Goal: Task Accomplishment & Management: Manage account settings

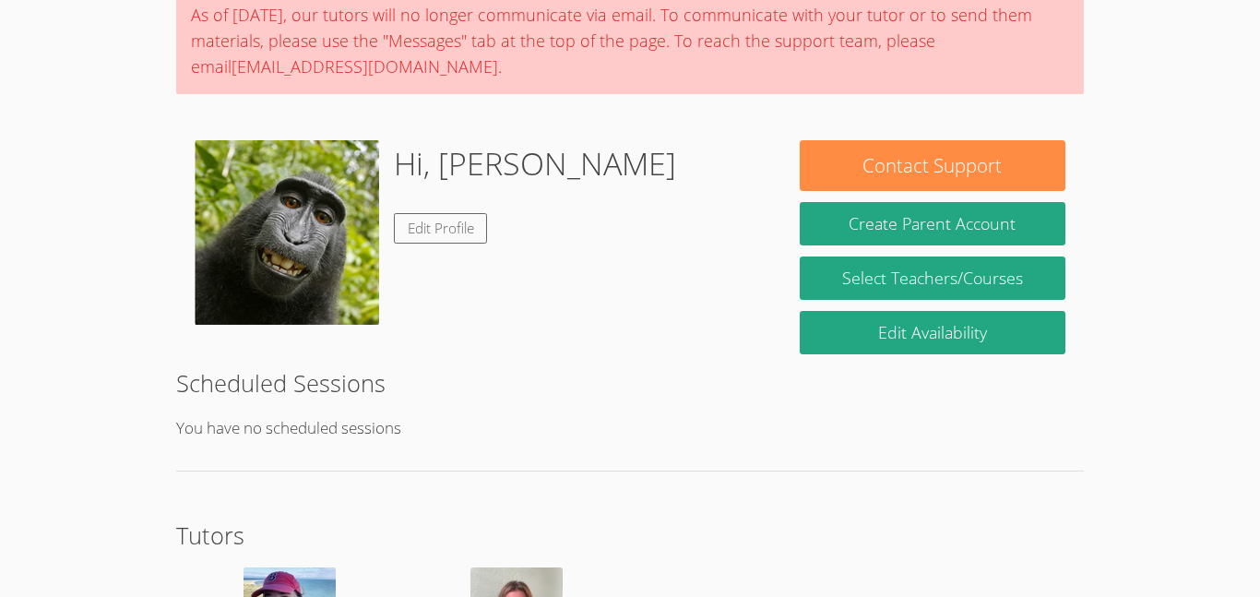
scroll to position [157, 0]
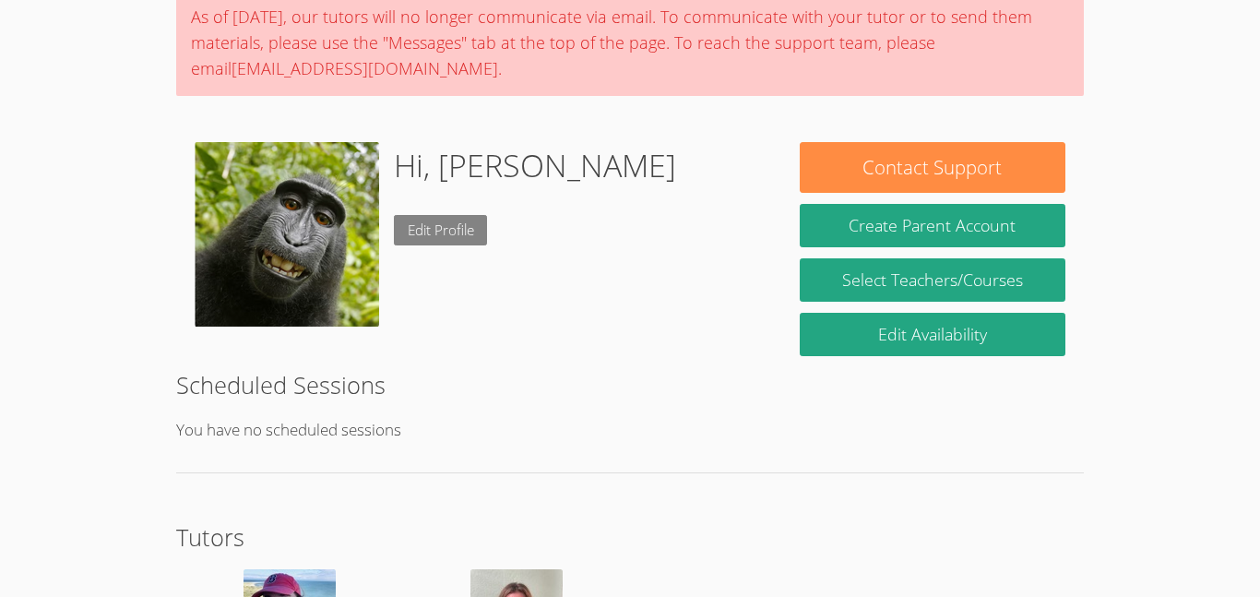
click at [457, 231] on link "Edit Profile" at bounding box center [441, 230] width 94 height 30
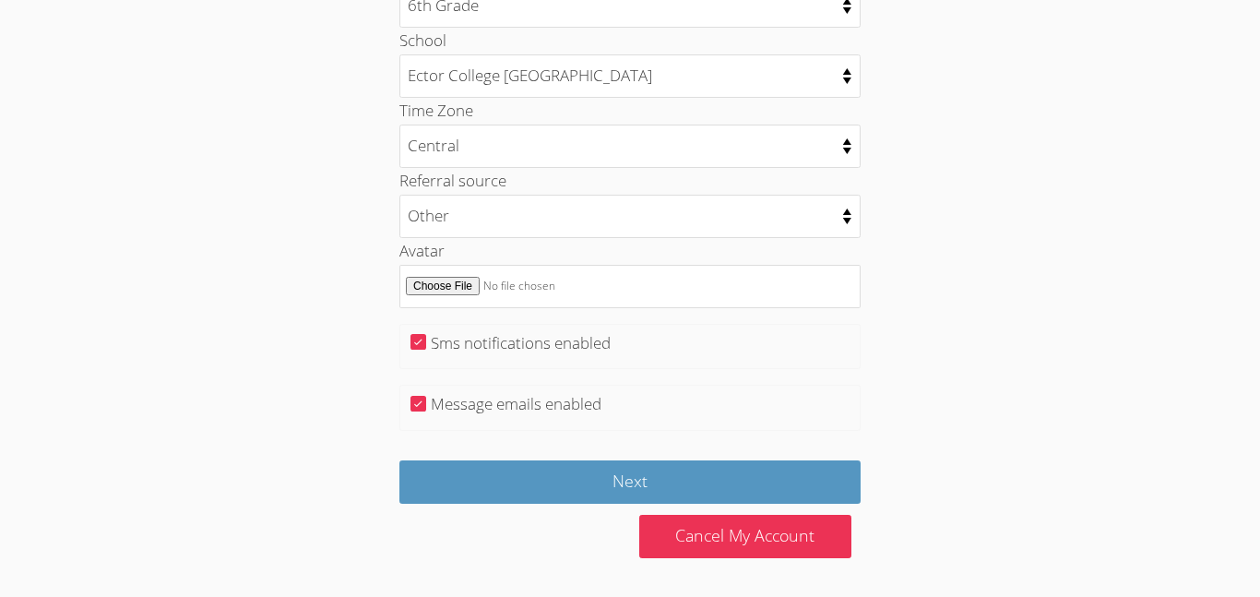
scroll to position [959, 0]
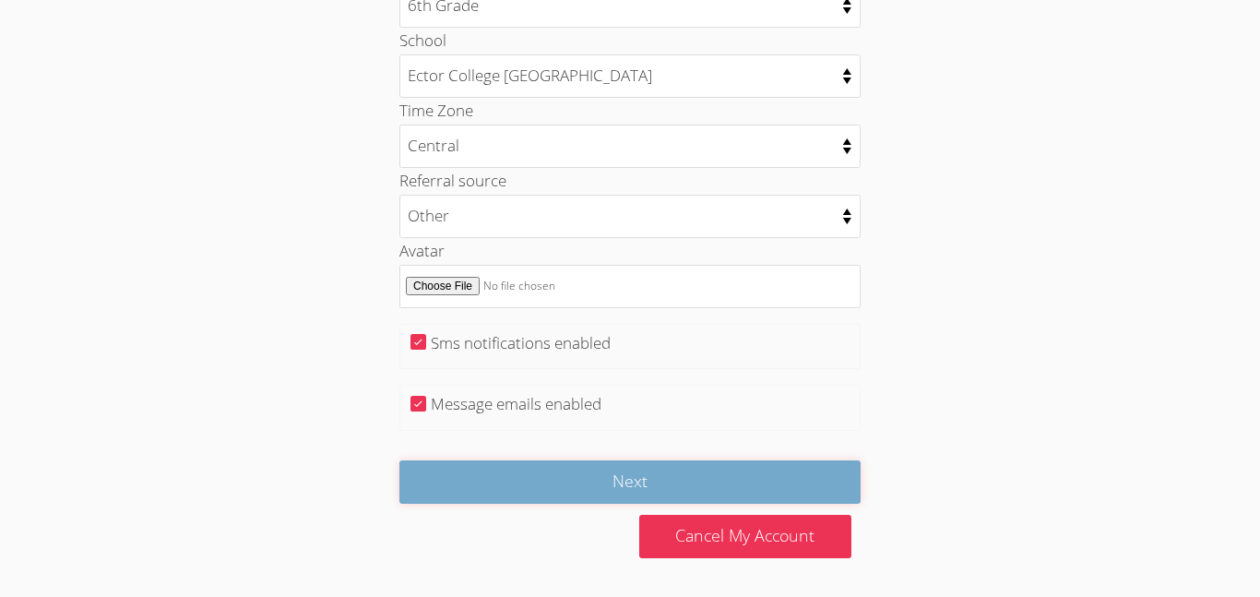
click at [657, 487] on input "Next" at bounding box center [629, 481] width 461 height 43
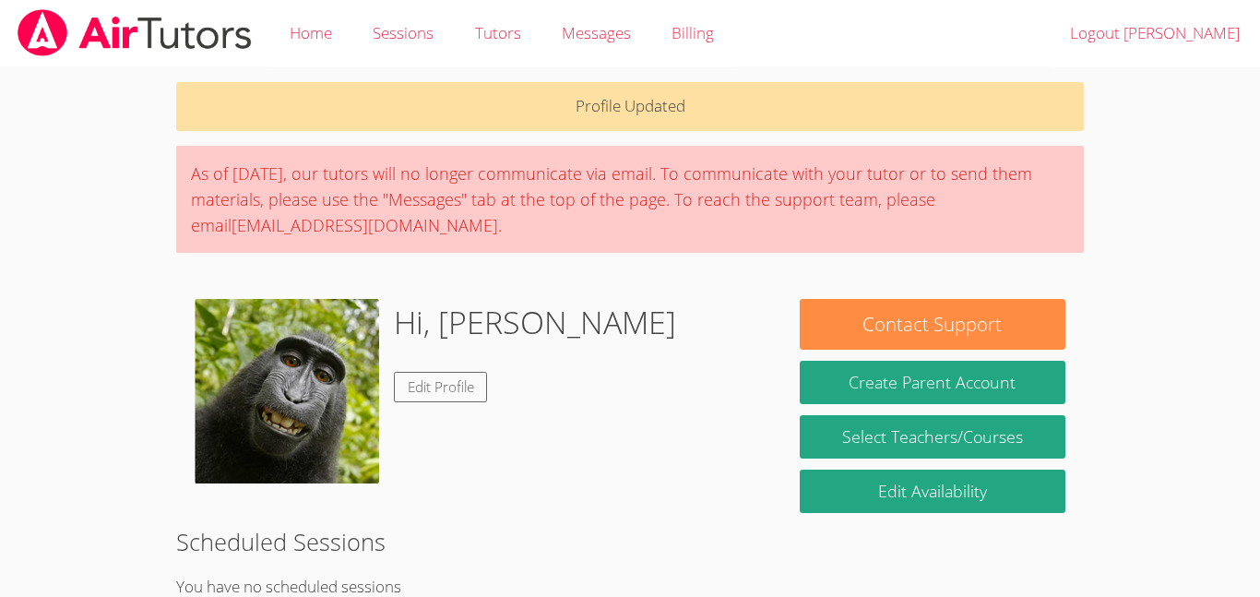
click at [334, 350] on img at bounding box center [287, 391] width 184 height 184
click at [468, 42] on link "Tutors" at bounding box center [497, 33] width 87 height 67
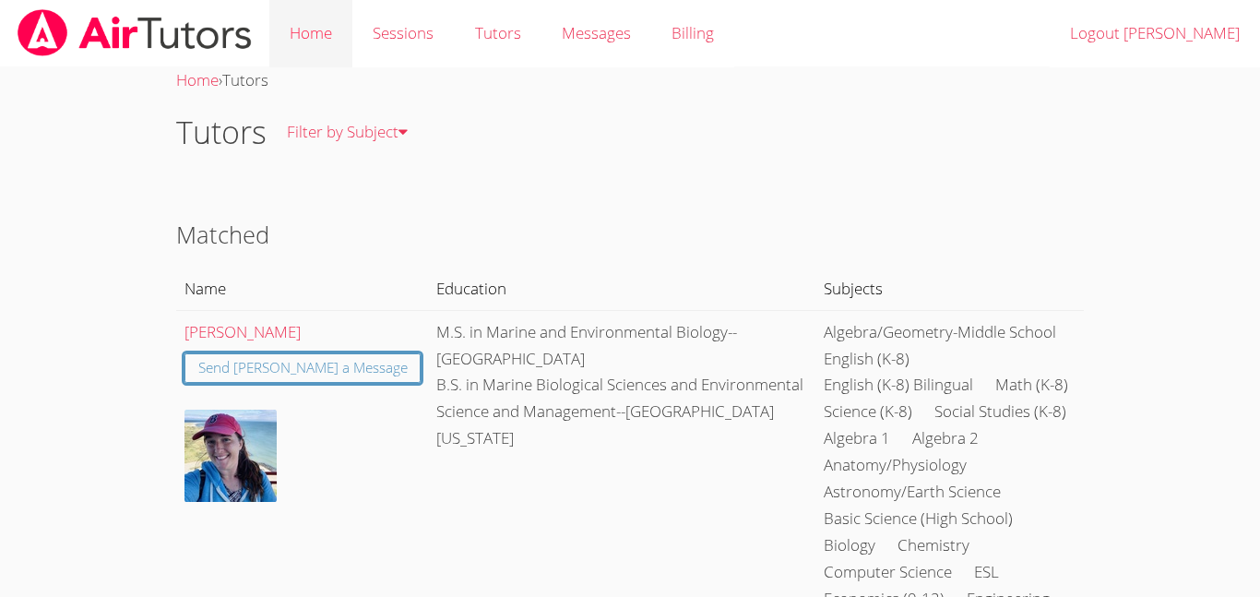
click at [316, 36] on link "Home" at bounding box center [310, 33] width 83 height 67
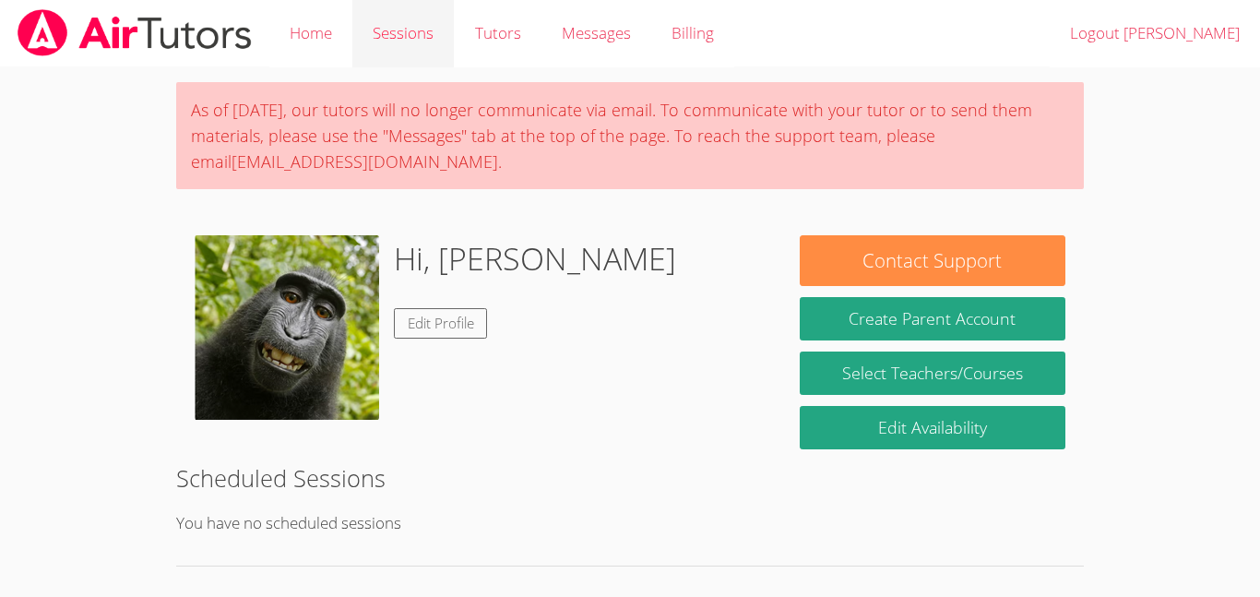
click at [401, 35] on link "Sessions" at bounding box center [402, 33] width 101 height 67
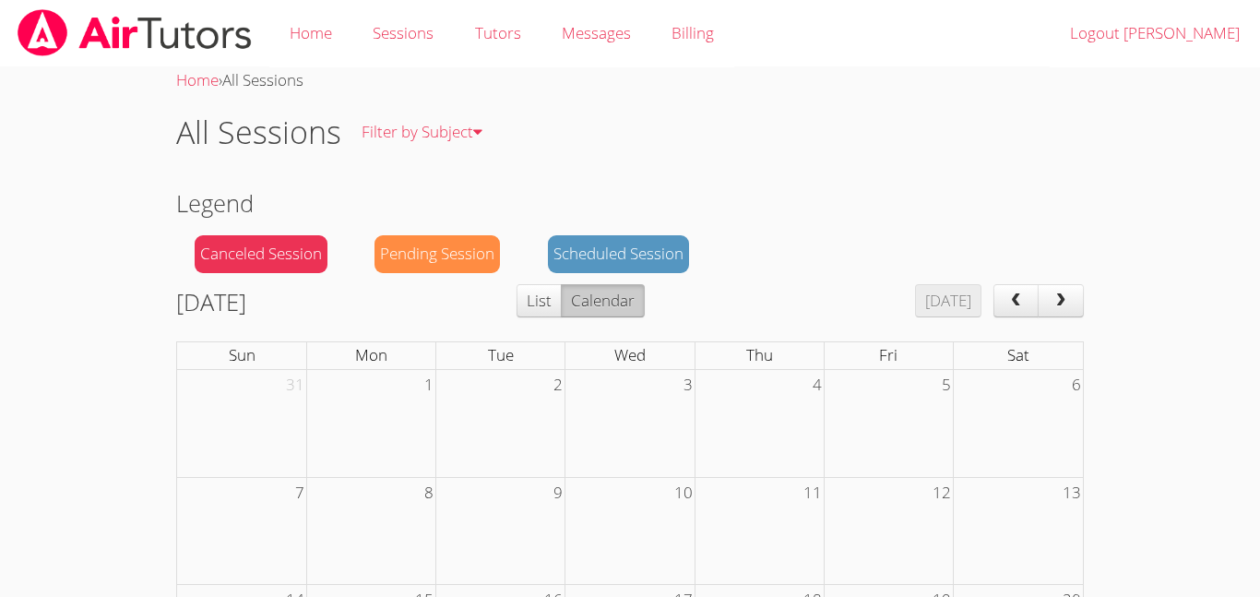
click at [644, 284] on button "Calendar" at bounding box center [603, 300] width 84 height 33
click at [991, 300] on div "Today" at bounding box center [999, 300] width 169 height 33
click at [1027, 301] on button "prev" at bounding box center [1016, 300] width 46 height 33
click at [1027, 302] on button "prev" at bounding box center [1016, 300] width 46 height 33
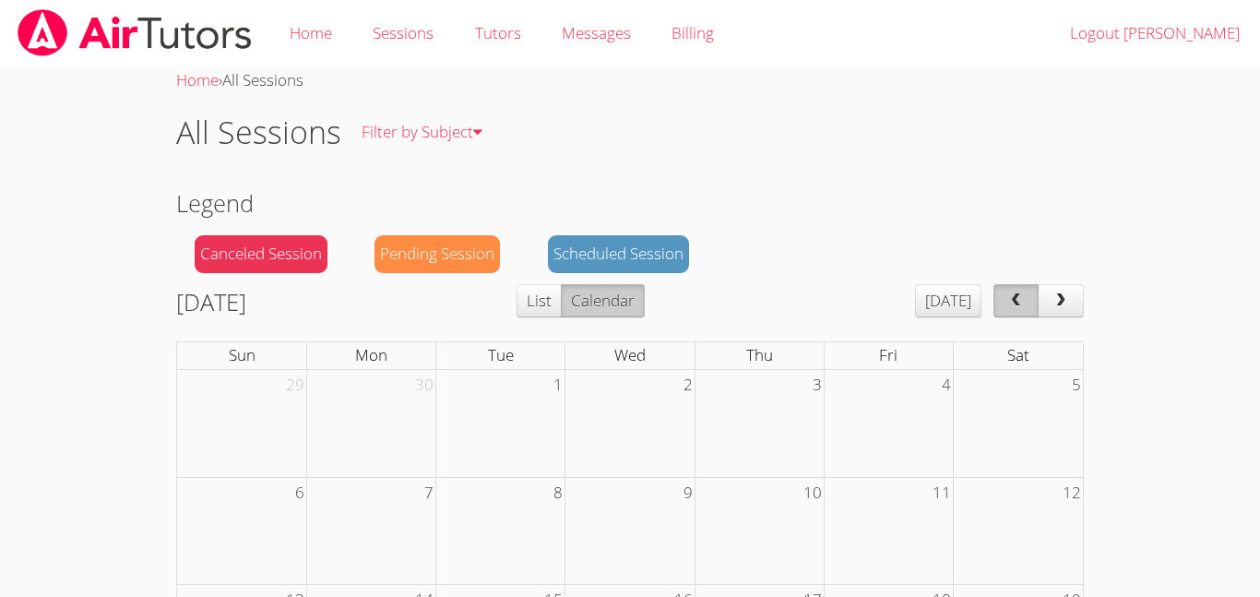
click at [1027, 302] on button "prev" at bounding box center [1016, 300] width 46 height 33
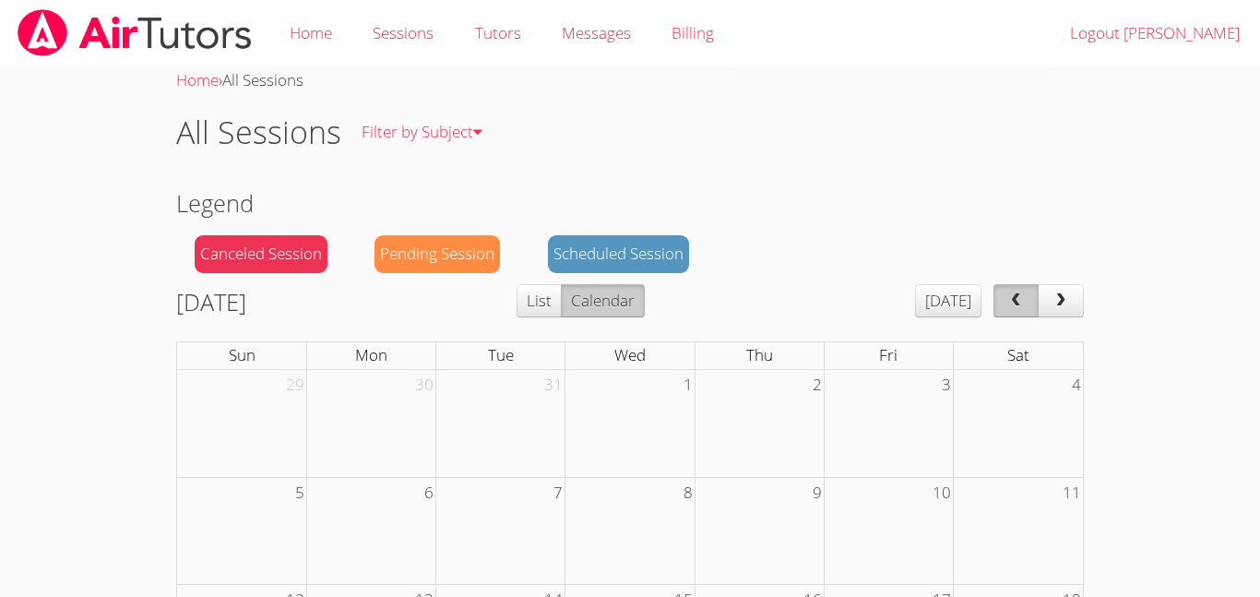
click at [1027, 302] on button "prev" at bounding box center [1016, 300] width 46 height 33
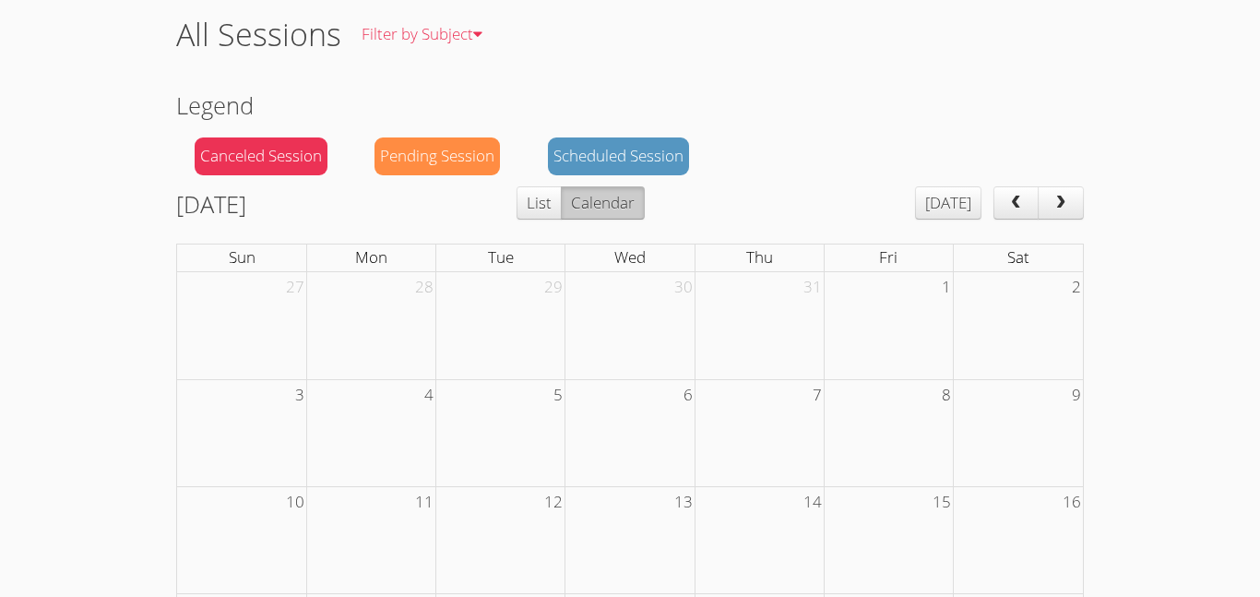
scroll to position [231, 0]
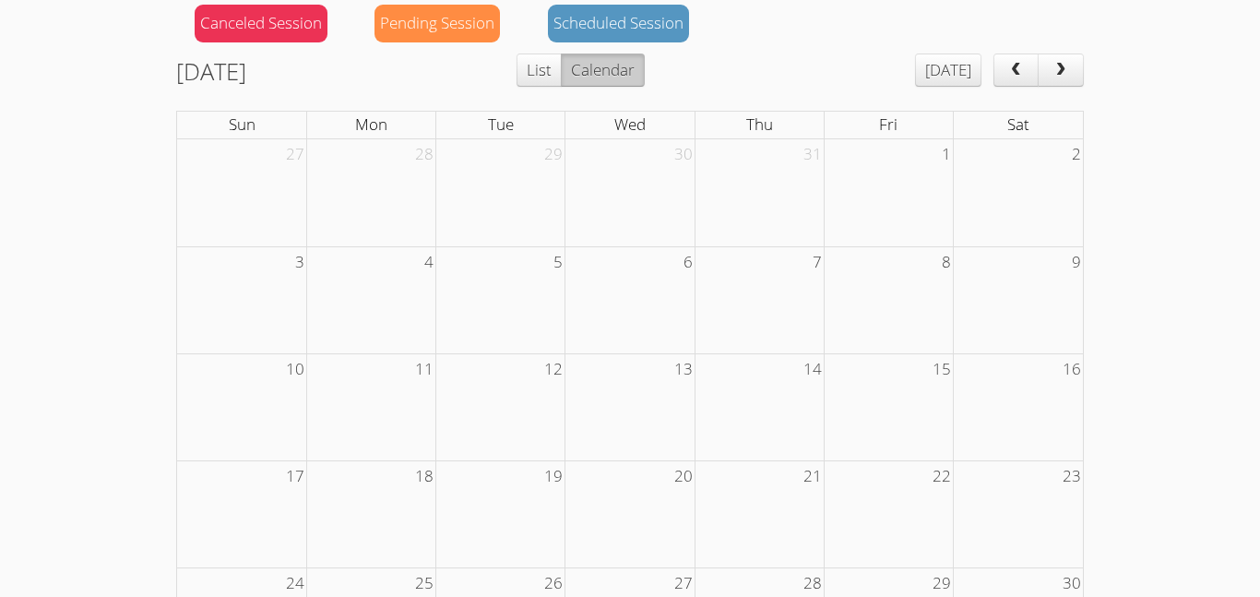
click at [1013, 48] on row "Legend Canceled Session Pending Session Scheduled Session" at bounding box center [629, 4] width 907 height 99
click at [1014, 61] on button "prev" at bounding box center [1016, 69] width 46 height 33
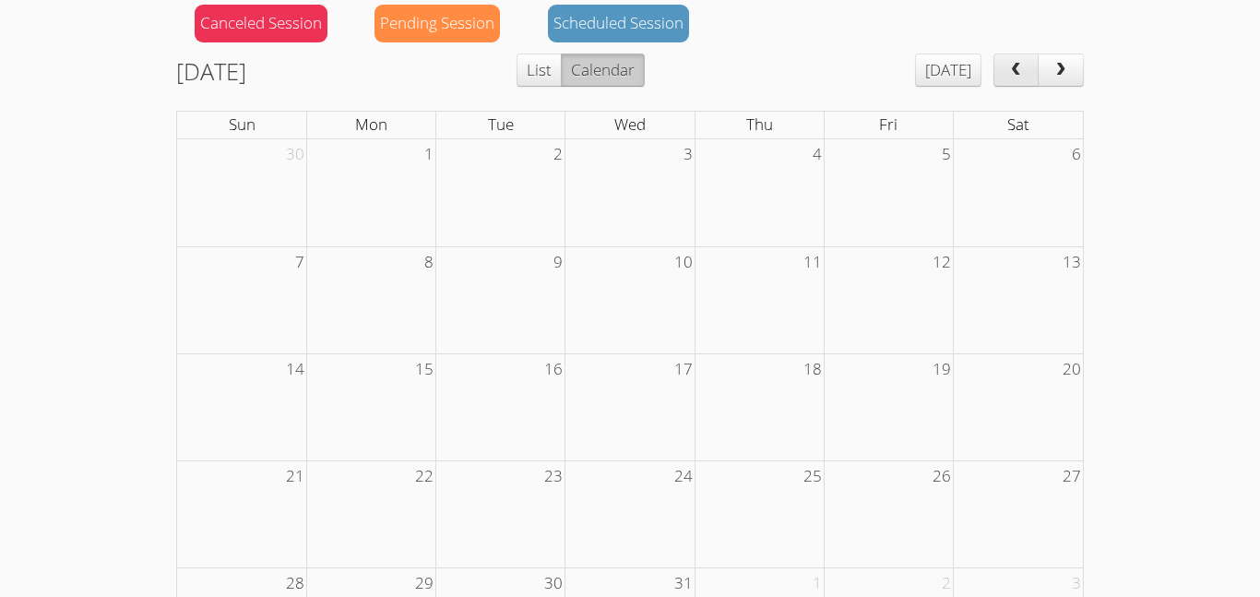
click at [1014, 61] on button "prev" at bounding box center [1016, 69] width 46 height 33
click at [1011, 57] on button "prev" at bounding box center [1016, 69] width 46 height 33
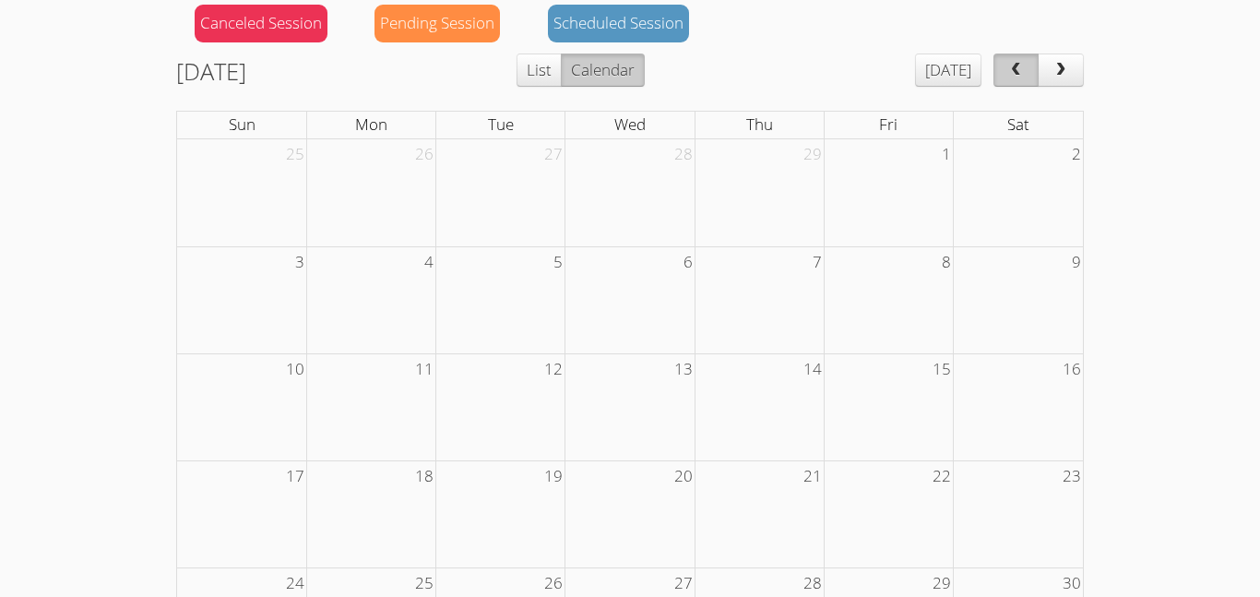
click at [1011, 57] on button "prev" at bounding box center [1016, 69] width 46 height 33
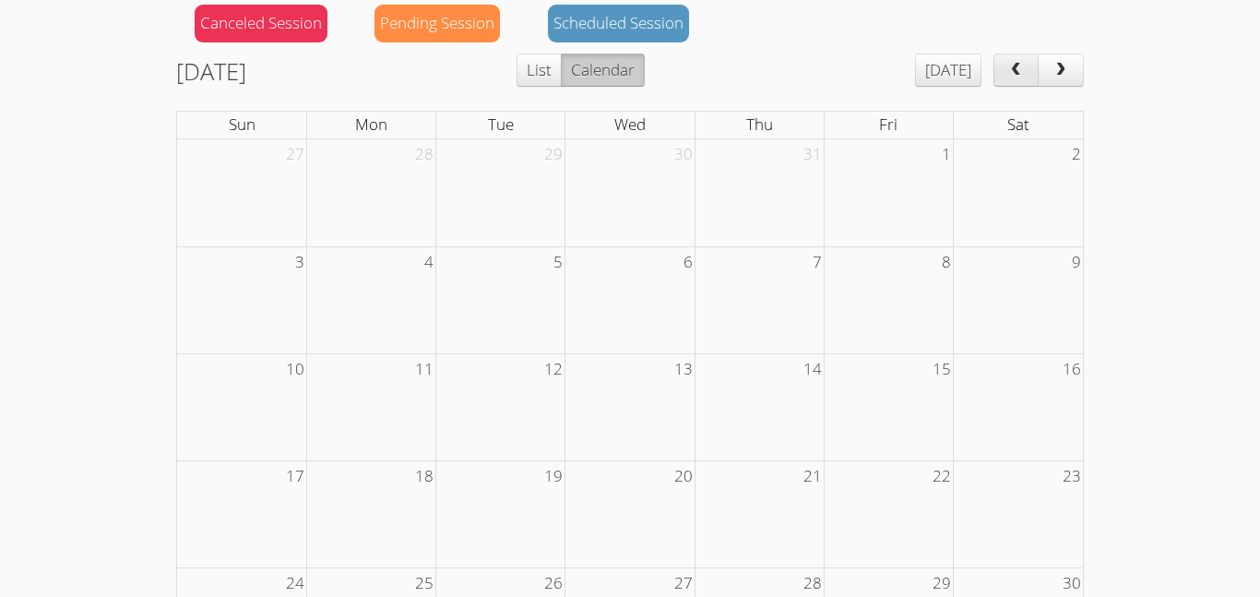
click at [1011, 57] on button "prev" at bounding box center [1016, 69] width 46 height 33
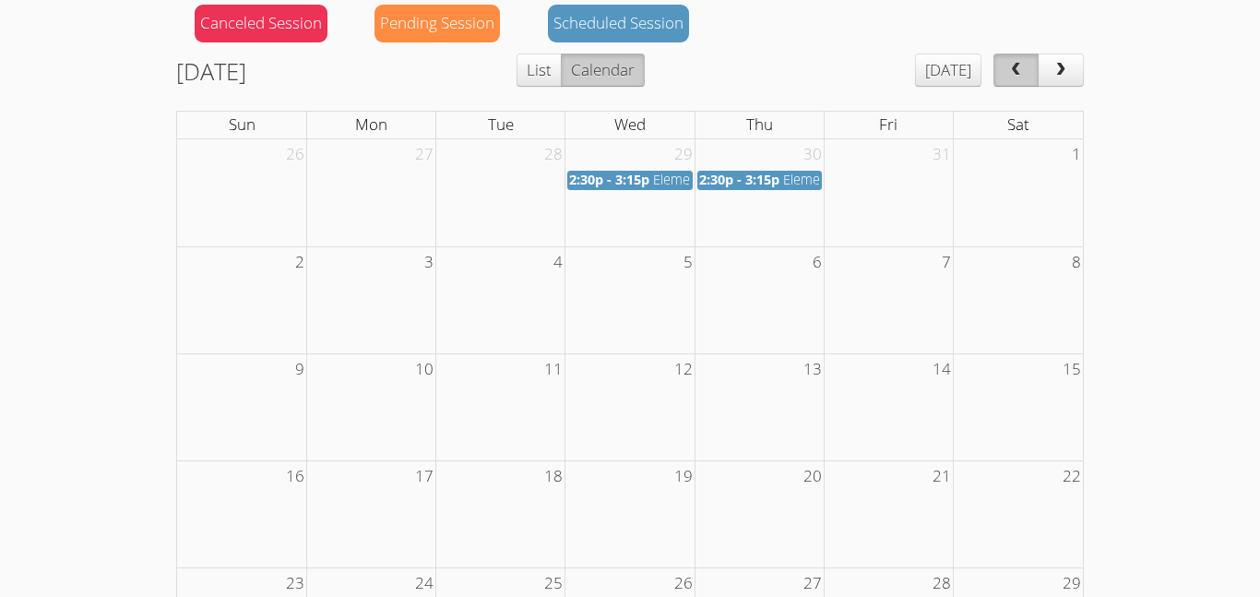
click at [1011, 57] on button "prev" at bounding box center [1016, 69] width 46 height 33
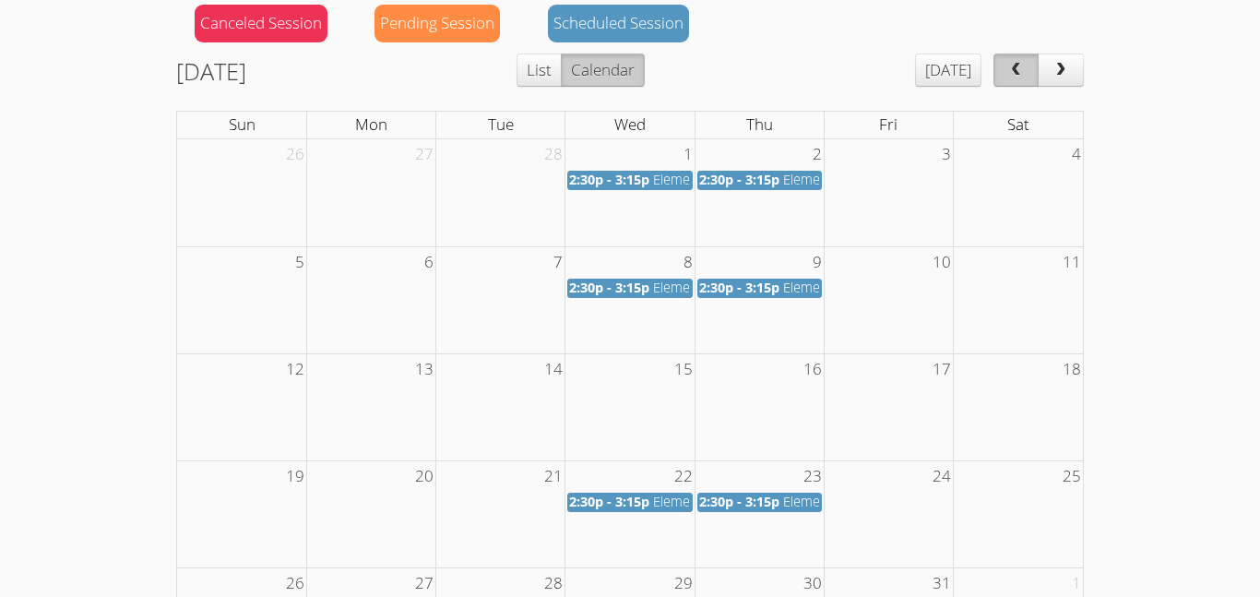
click at [1011, 57] on button "prev" at bounding box center [1016, 69] width 46 height 33
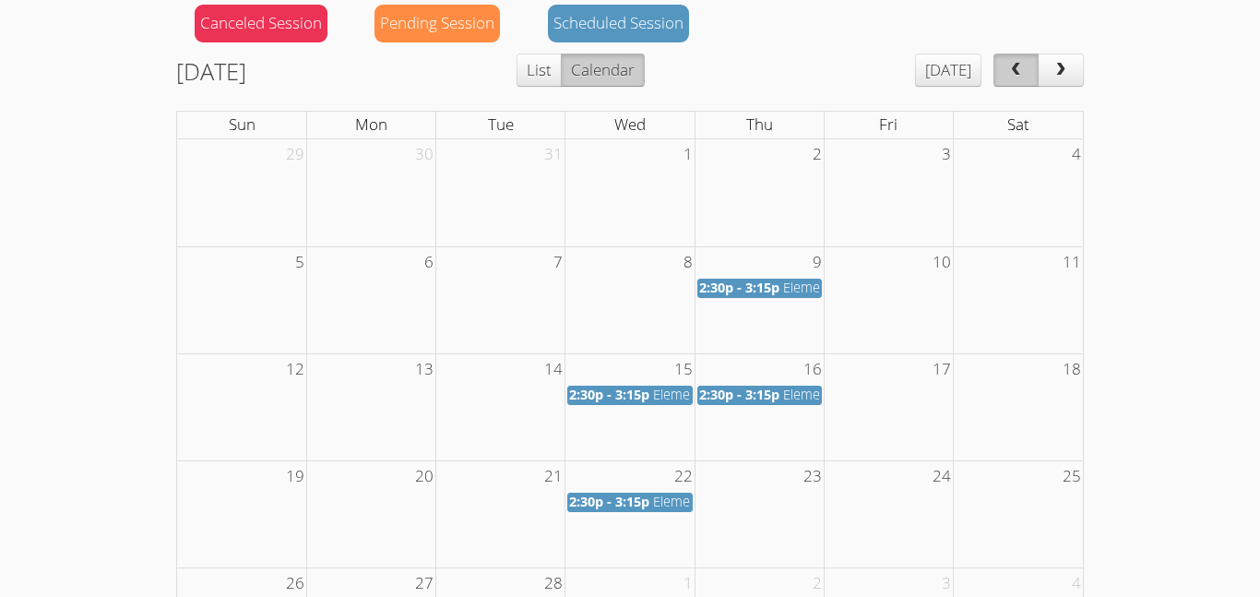
click at [1001, 53] on button "prev" at bounding box center [1016, 69] width 46 height 33
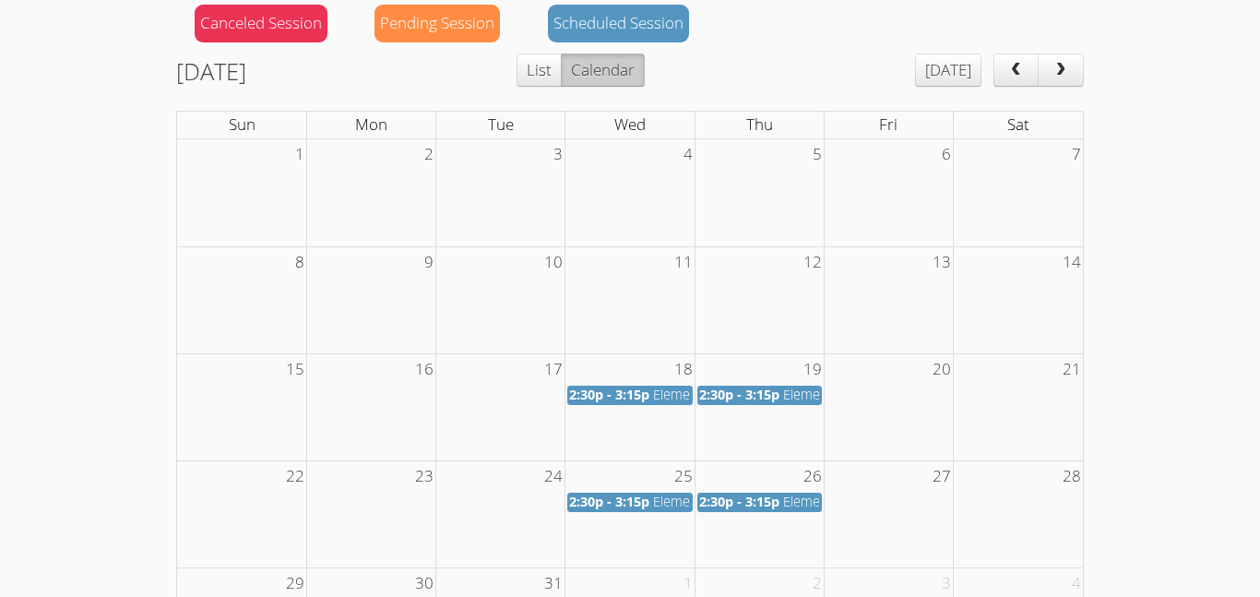
click at [777, 502] on span "2:30p - 3:15p" at bounding box center [739, 501] width 80 height 18
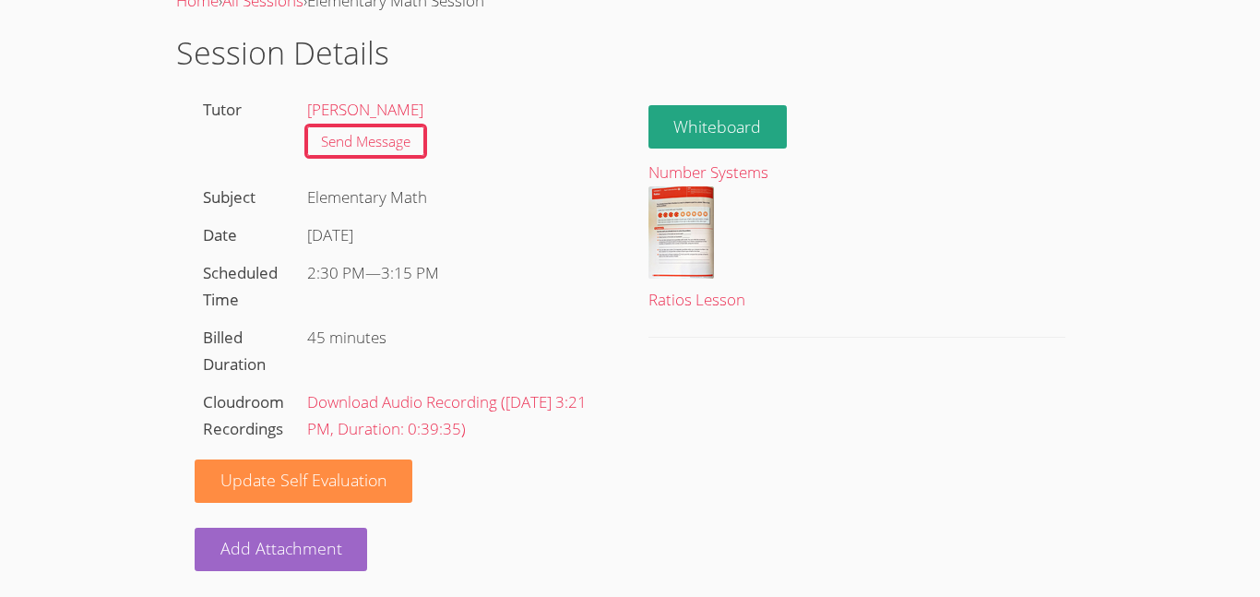
scroll to position [81, 0]
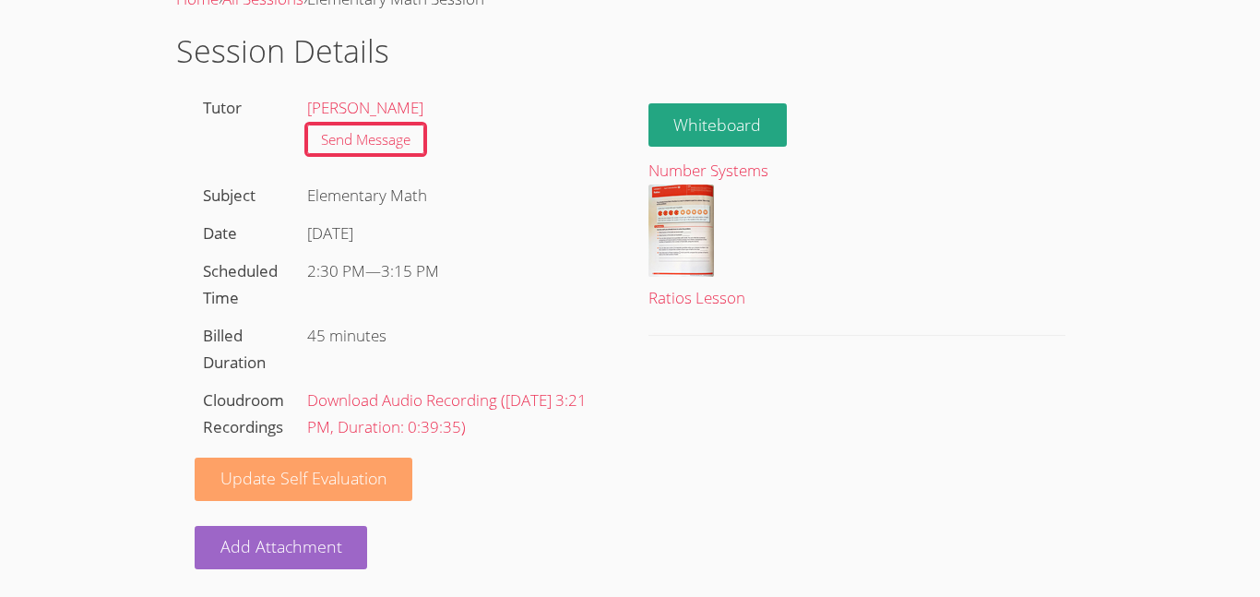
click at [368, 480] on link "Update Self Evaluation" at bounding box center [304, 478] width 219 height 43
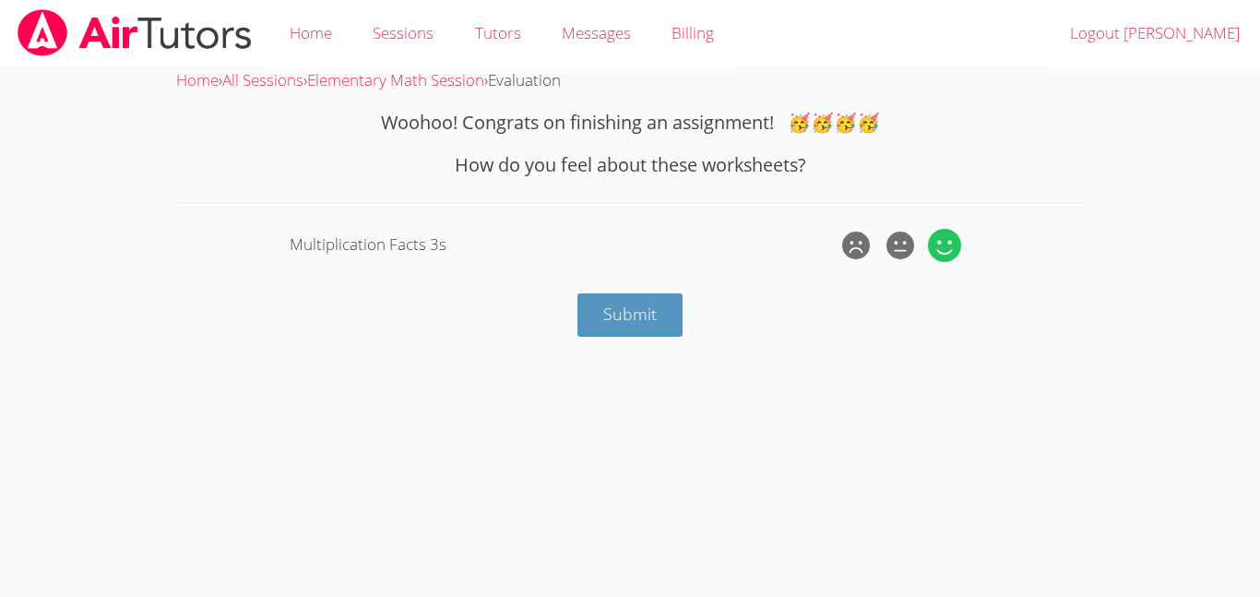
click at [941, 245] on icon at bounding box center [944, 245] width 33 height 33
click at [0, 0] on input "radio" at bounding box center [0, 0] width 0 height 0
click at [630, 322] on span "Submit" at bounding box center [629, 313] width 53 height 22
